Goal: Task Accomplishment & Management: Manage account settings

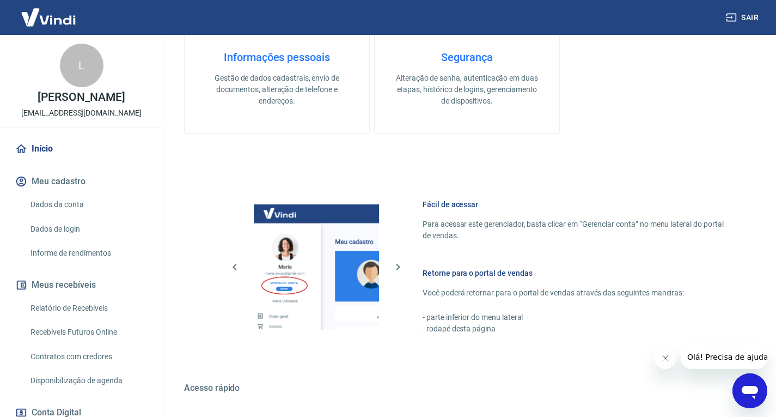
scroll to position [436, 0]
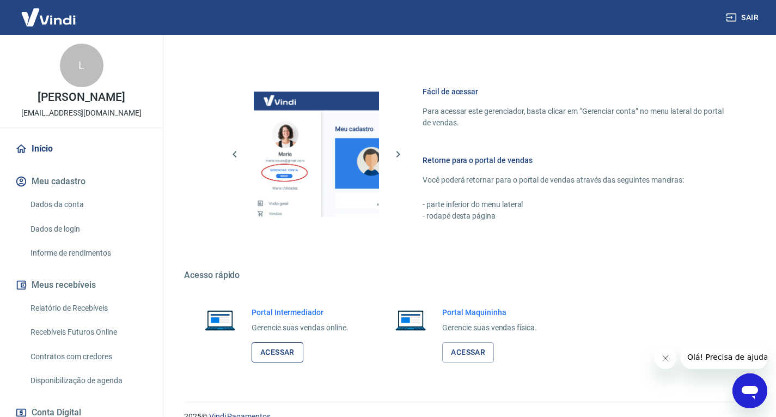
click at [270, 345] on link "Acessar" at bounding box center [278, 352] width 52 height 20
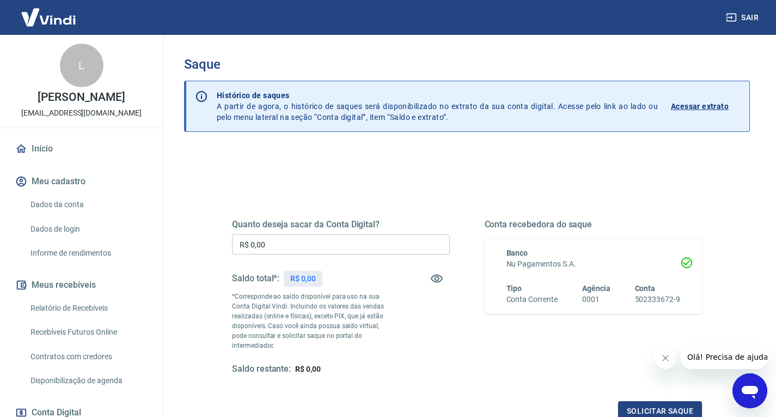
click at [312, 252] on input "R$ 0,00" at bounding box center [341, 244] width 218 height 20
click at [315, 253] on input "R$ 0,00" at bounding box center [341, 244] width 218 height 20
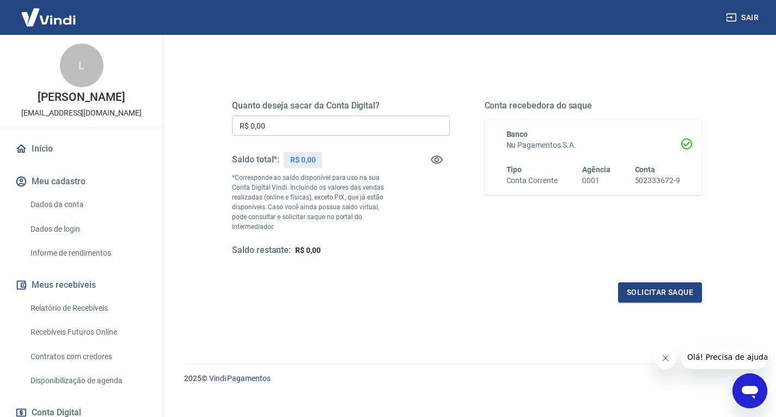
scroll to position [122, 0]
